Goal: Task Accomplishment & Management: Complete application form

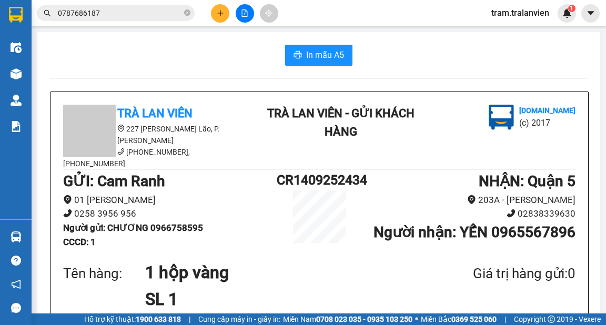
click at [222, 12] on icon "plus" at bounding box center [220, 12] width 7 height 7
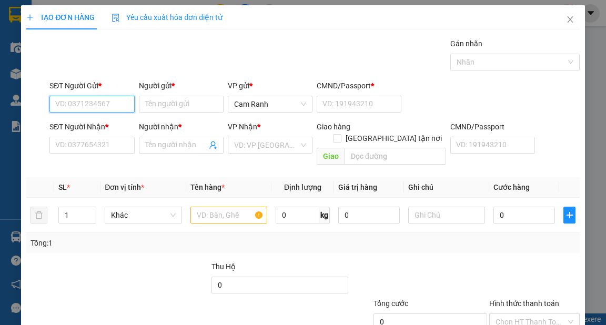
click at [87, 104] on input "SĐT Người Gửi *" at bounding box center [91, 104] width 85 height 17
type input "0378123941"
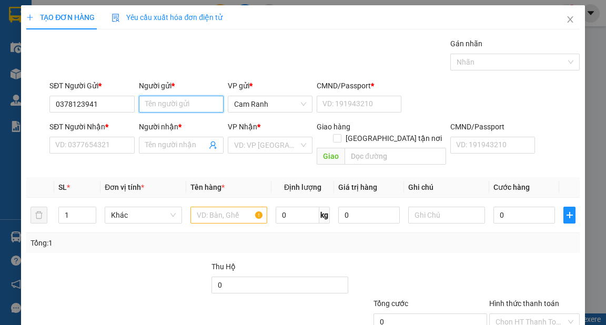
click at [162, 108] on input "Người gửi *" at bounding box center [181, 104] width 85 height 17
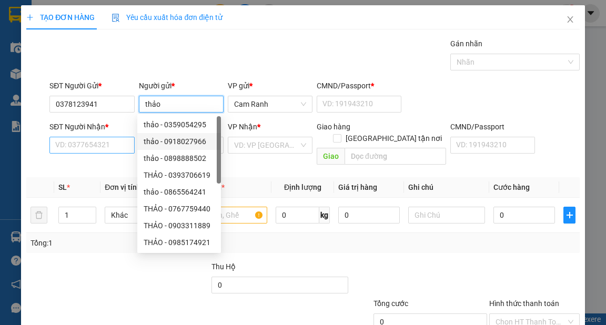
type input "thảo"
click at [109, 143] on input "SĐT Người Nhận *" at bounding box center [91, 145] width 85 height 17
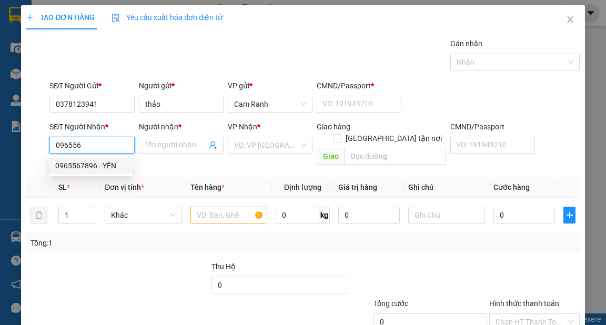
click at [86, 163] on div "0965567896 - YẾN" at bounding box center [90, 166] width 71 height 12
type input "0965567896"
type input "YẾN"
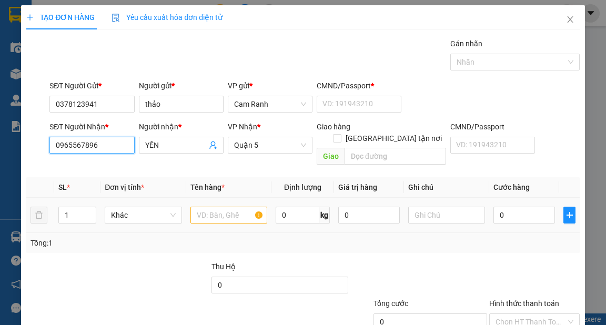
type input "0965567896"
click at [208, 209] on input "text" at bounding box center [228, 215] width 77 height 17
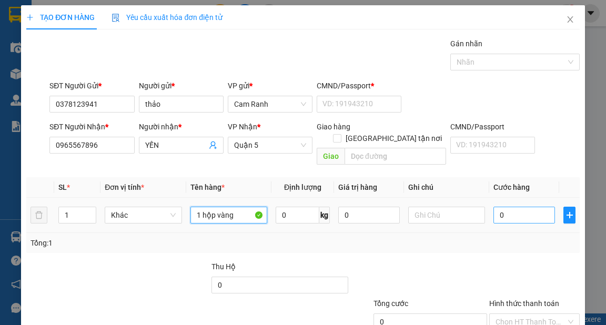
type input "1 hộp vàng"
drag, startPoint x: 518, startPoint y: 200, endPoint x: 511, endPoint y: 197, distance: 8.0
click at [518, 207] on input "0" at bounding box center [524, 215] width 62 height 17
type input "3"
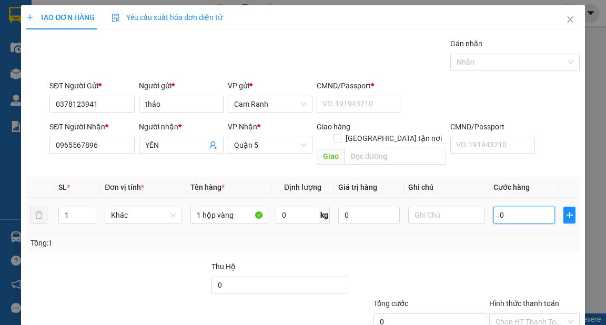
type input "3"
type input "39"
type input "3"
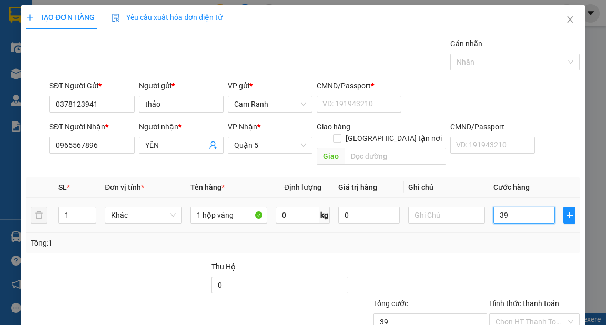
type input "3"
type input "30"
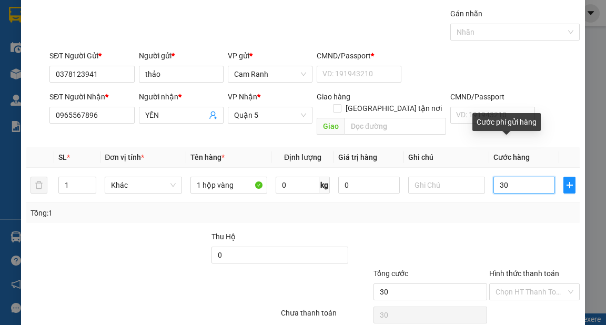
scroll to position [63, 0]
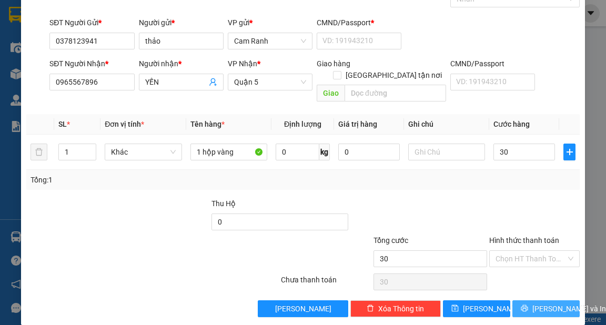
type input "30.000"
click at [532, 303] on span "[PERSON_NAME] và In" at bounding box center [569, 309] width 74 height 12
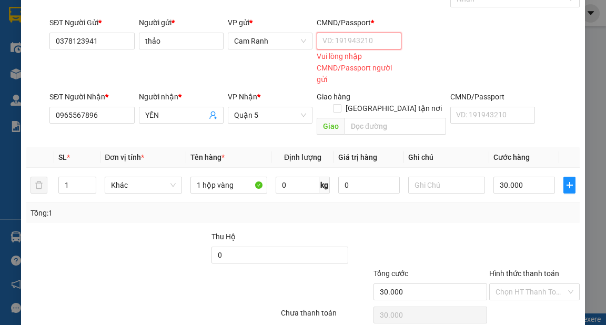
click at [345, 45] on input "CMND/Passport *" at bounding box center [359, 41] width 85 height 17
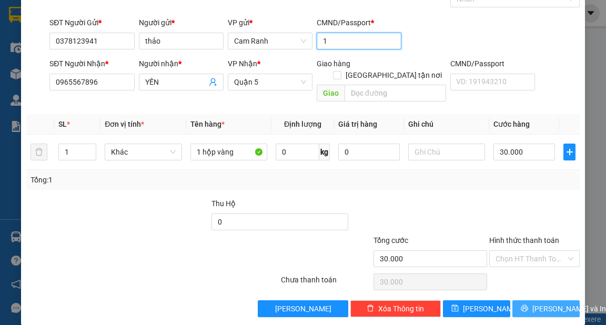
type input "1"
click at [547, 303] on span "[PERSON_NAME] và In" at bounding box center [569, 309] width 74 height 12
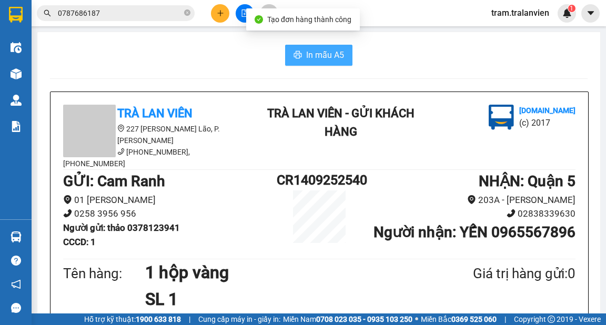
click at [334, 57] on span "In mẫu A5" at bounding box center [325, 54] width 38 height 13
click at [302, 57] on button "In mẫu A5" at bounding box center [318, 55] width 67 height 21
